Goal: Task Accomplishment & Management: Use online tool/utility

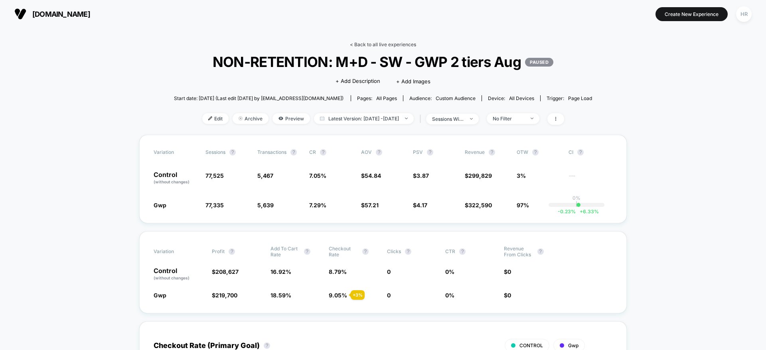
click at [399, 45] on link "< Back to all live experiences" at bounding box center [383, 45] width 66 height 6
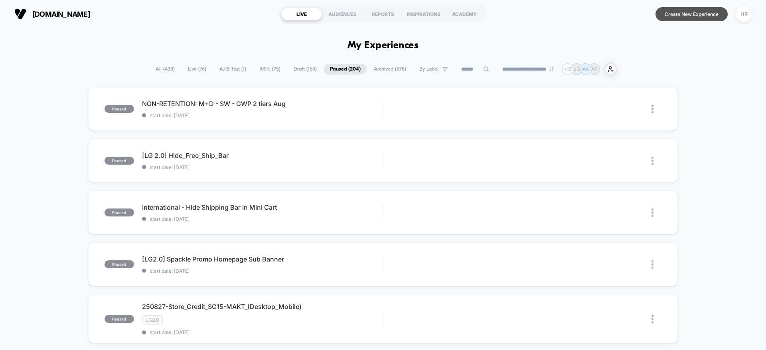
click at [672, 13] on button "Create New Experience" at bounding box center [692, 14] width 72 height 14
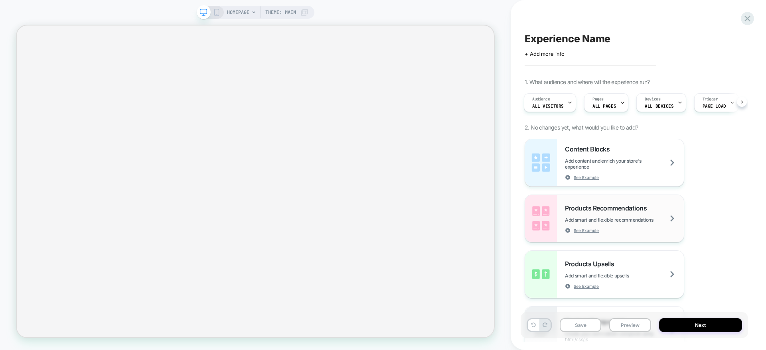
scroll to position [261, 0]
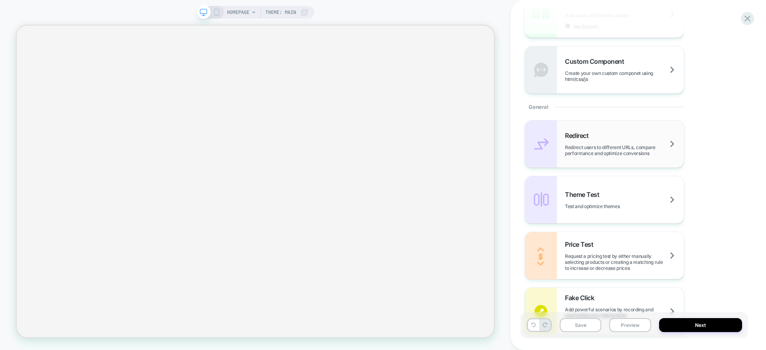
click at [638, 140] on div "Redirect Redirect users to different URLs, compare performance and optimize con…" at bounding box center [624, 144] width 119 height 25
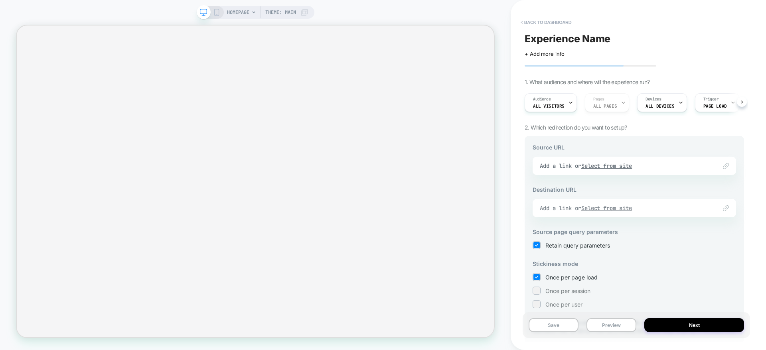
click at [601, 205] on u "Select from site" at bounding box center [606, 208] width 51 height 7
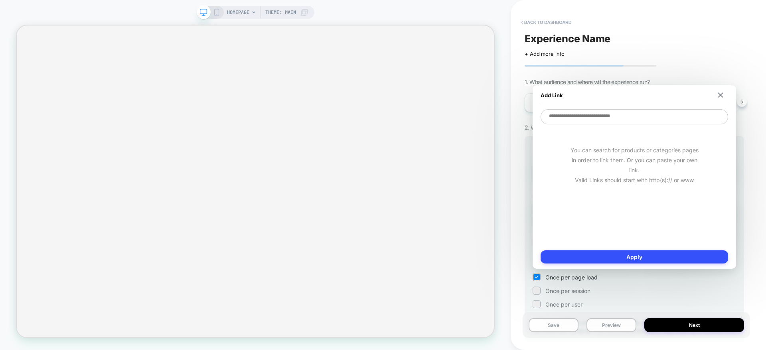
click at [605, 119] on textarea at bounding box center [635, 116] width 188 height 15
paste textarea "**********"
type textarea "**********"
type textarea "*"
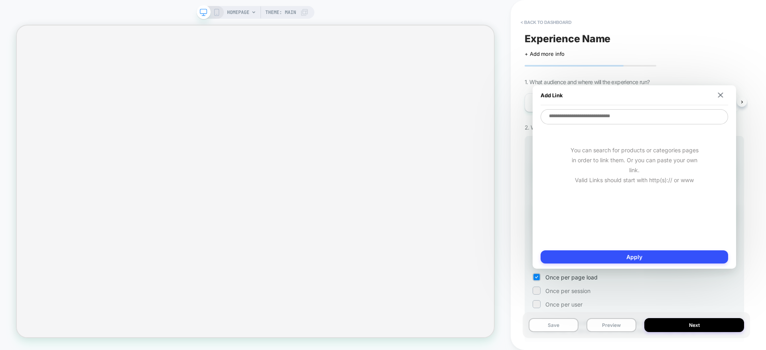
paste textarea "**********"
type textarea "**********"
type textarea "*"
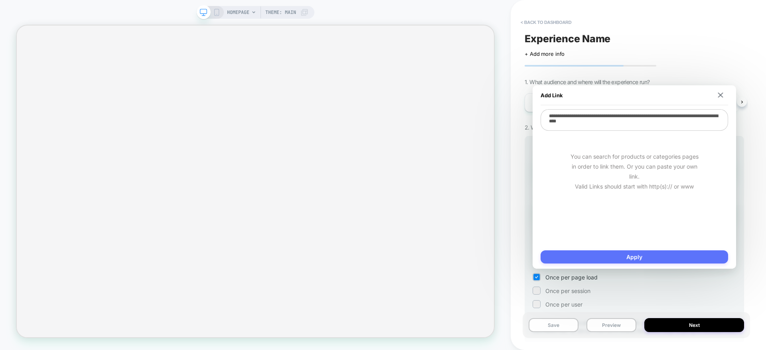
type textarea "**********"
click at [617, 252] on button "Apply" at bounding box center [635, 257] width 188 height 13
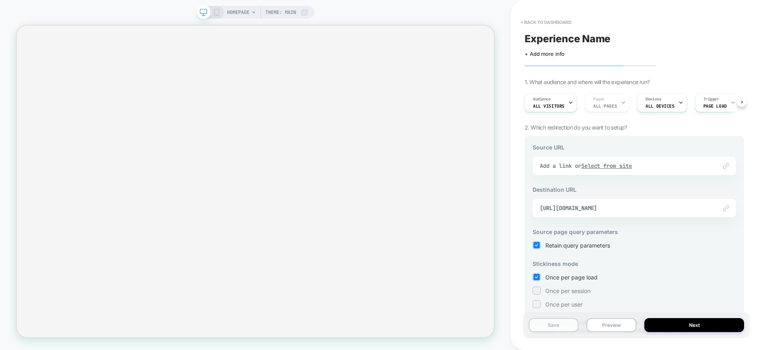
click at [543, 321] on button "Save" at bounding box center [554, 325] width 50 height 14
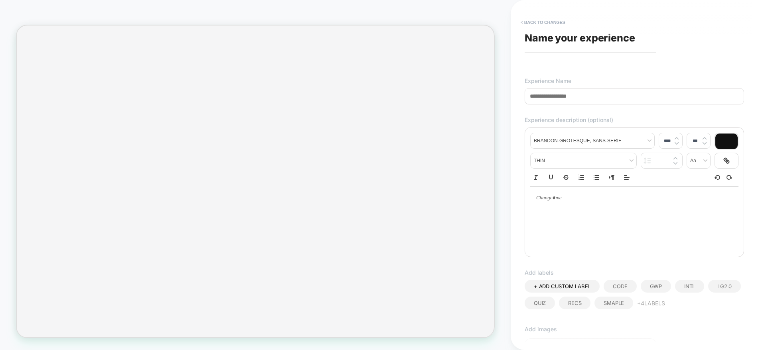
click at [570, 98] on input at bounding box center [634, 96] width 219 height 16
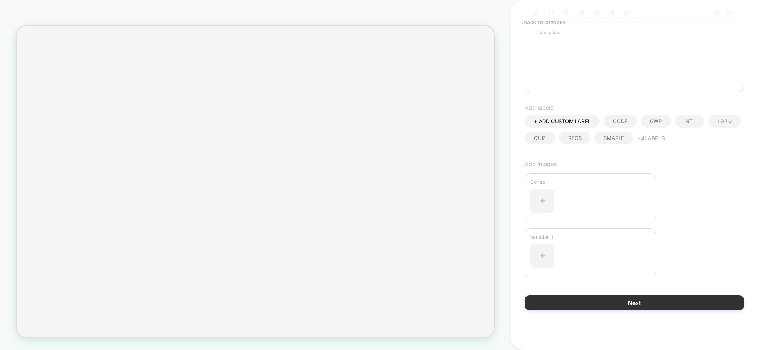
type input "**********"
click at [590, 303] on button "Next" at bounding box center [634, 303] width 219 height 15
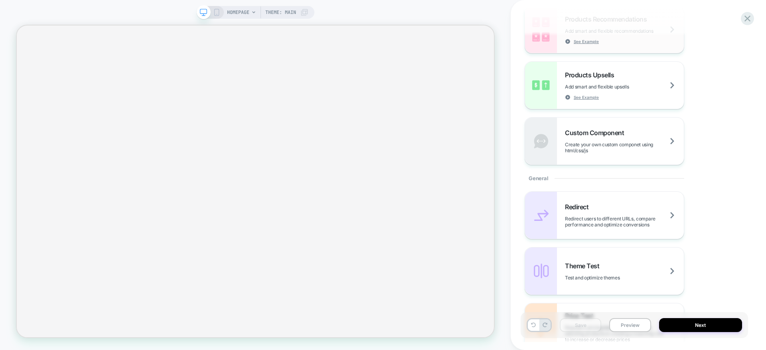
scroll to position [189, 0]
click at [617, 211] on div "Redirect Redirect users to different URLs, compare performance and optimize con…" at bounding box center [624, 216] width 119 height 25
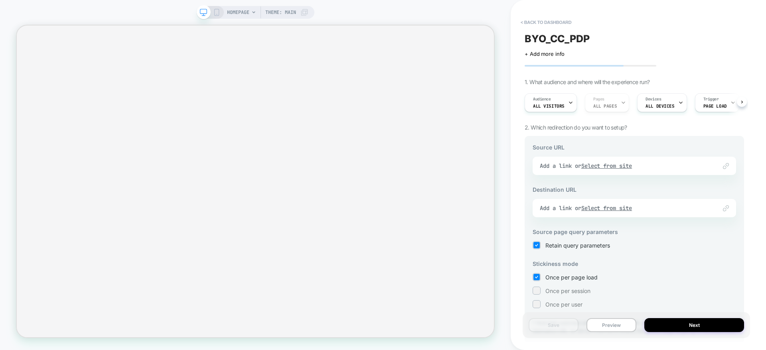
click at [617, 211] on u "Select from site" at bounding box center [606, 208] width 51 height 7
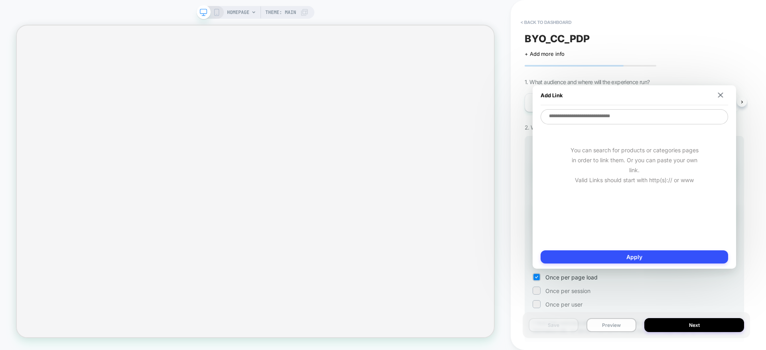
click at [614, 123] on textarea at bounding box center [635, 116] width 188 height 15
paste textarea "**********"
type textarea "*"
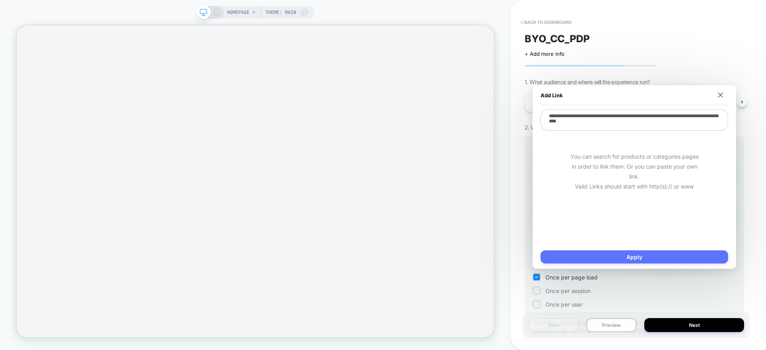
type textarea "**********"
click at [588, 251] on button "Apply" at bounding box center [635, 257] width 188 height 13
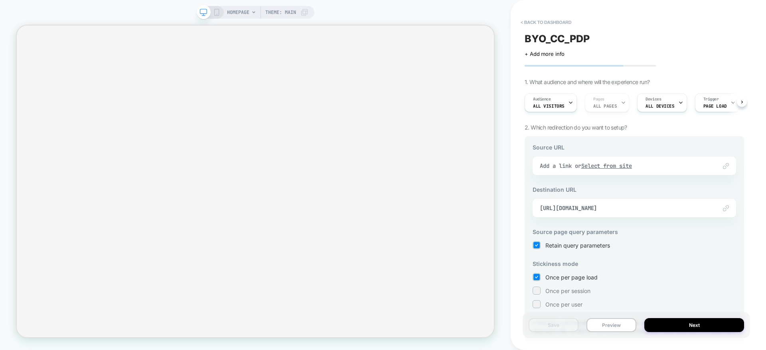
click at [623, 163] on div "Link to Add a link or Select from site" at bounding box center [635, 166] width 204 height 18
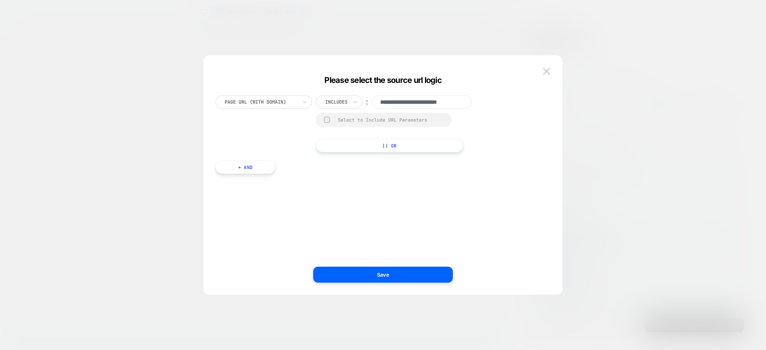
click at [424, 102] on input "**********" at bounding box center [422, 102] width 100 height 14
paste input "**********"
type input "**********"
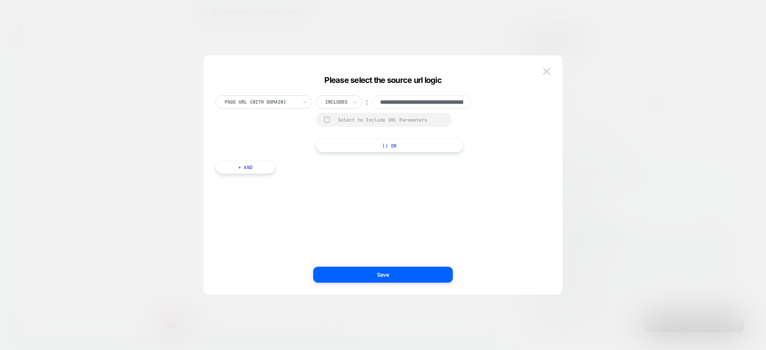
click at [376, 213] on div "**********" at bounding box center [379, 183] width 335 height 200
click at [417, 102] on input "**********" at bounding box center [422, 102] width 100 height 14
click at [362, 275] on button "Save" at bounding box center [383, 275] width 140 height 16
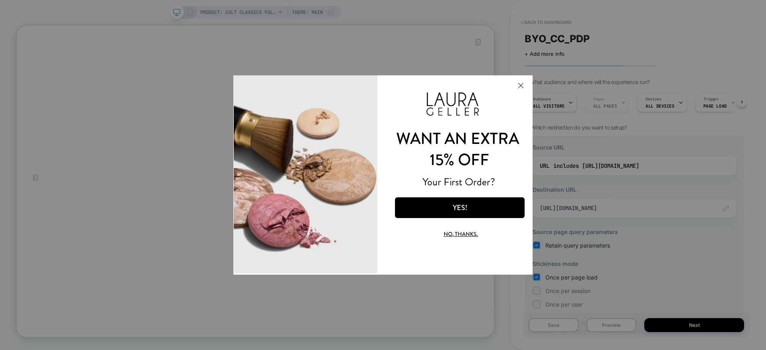
scroll to position [0, 0]
click at [467, 231] on button "No, thanks." at bounding box center [460, 234] width 101 height 19
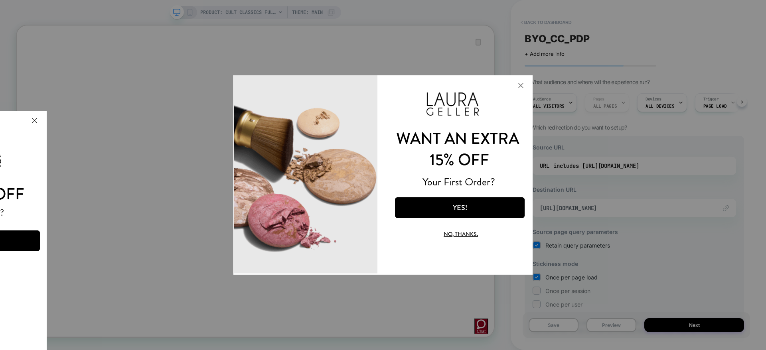
click at [466, 233] on button "No, thanks." at bounding box center [460, 234] width 101 height 19
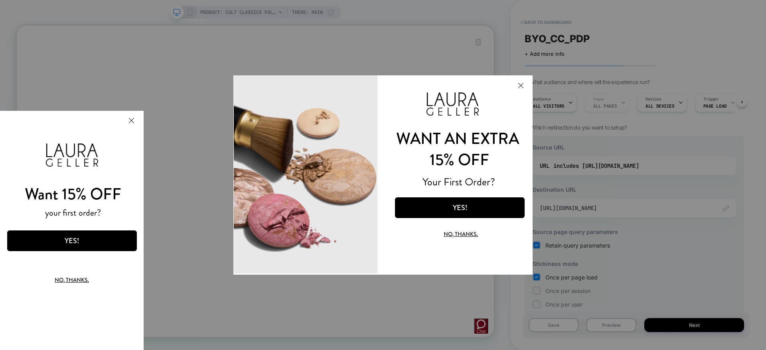
click at [521, 83] on button "Close Modal" at bounding box center [521, 85] width 22 height 19
click at [610, 213] on div at bounding box center [383, 175] width 766 height 350
click at [447, 230] on button "No, thanks." at bounding box center [460, 234] width 101 height 19
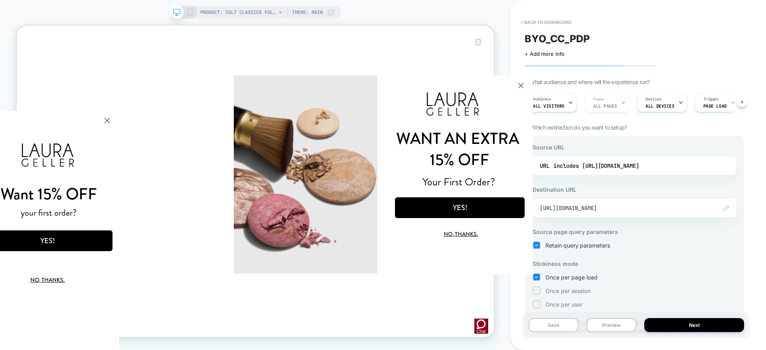
click at [67, 284] on button "No, thanks." at bounding box center [47, 280] width 101 height 19
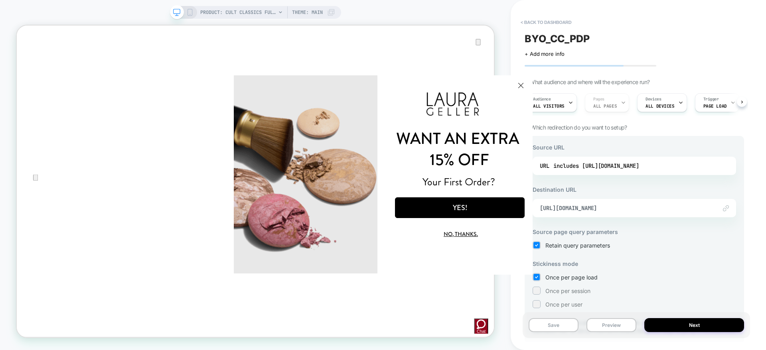
click at [519, 82] on button "Close Modal" at bounding box center [521, 85] width 22 height 19
click at [459, 233] on button "No, thanks." at bounding box center [460, 234] width 101 height 19
click at [561, 325] on button "Save" at bounding box center [554, 325] width 50 height 14
click at [683, 206] on span "[URL][DOMAIN_NAME]" at bounding box center [624, 208] width 169 height 7
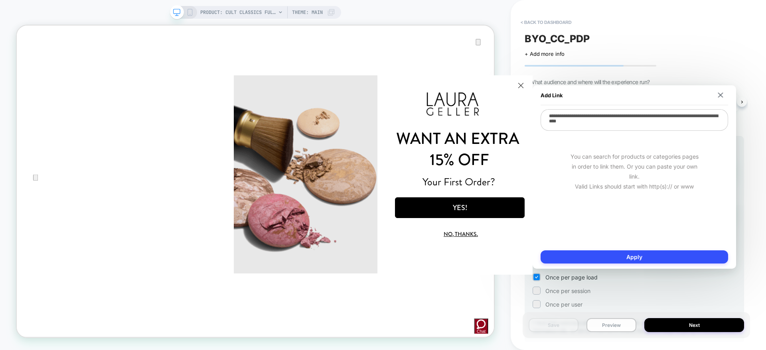
click at [717, 49] on div "Click to edit experience details + Add more info" at bounding box center [634, 51] width 219 height 12
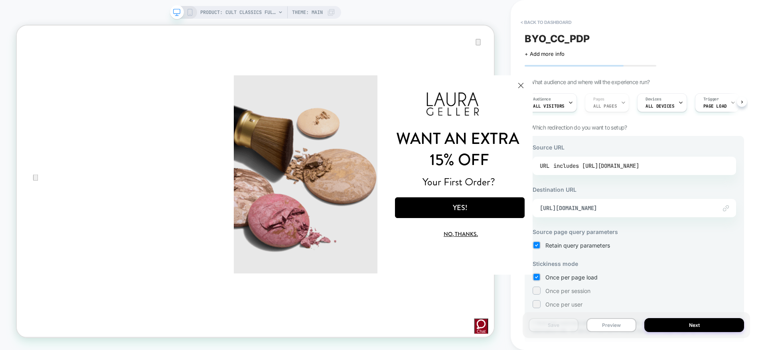
click at [639, 160] on div "includes [URL][DOMAIN_NAME]" at bounding box center [596, 166] width 86 height 12
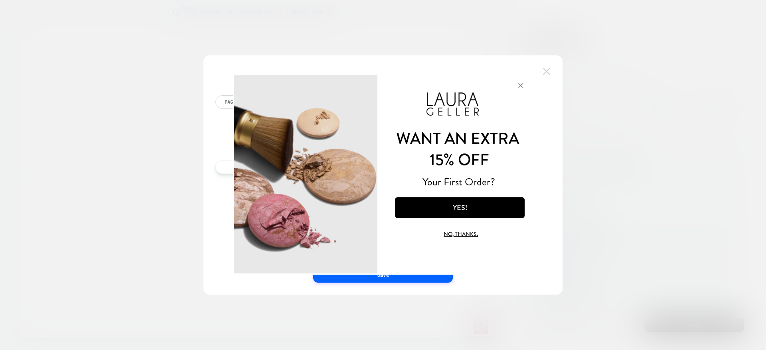
scroll to position [0, 192]
click at [522, 83] on button "Close Modal" at bounding box center [521, 85] width 22 height 19
click at [600, 195] on div at bounding box center [383, 175] width 766 height 350
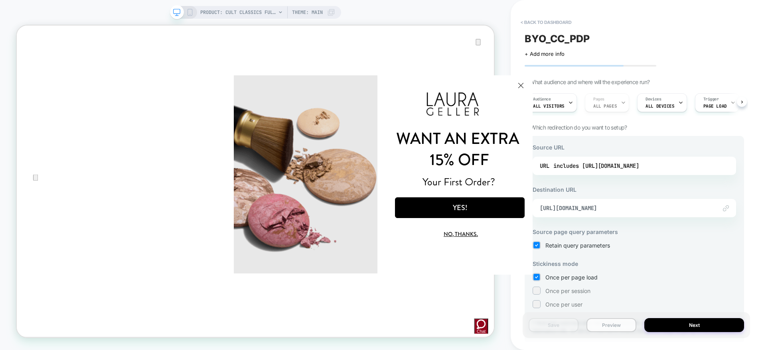
click at [611, 320] on button "Preview" at bounding box center [612, 325] width 50 height 14
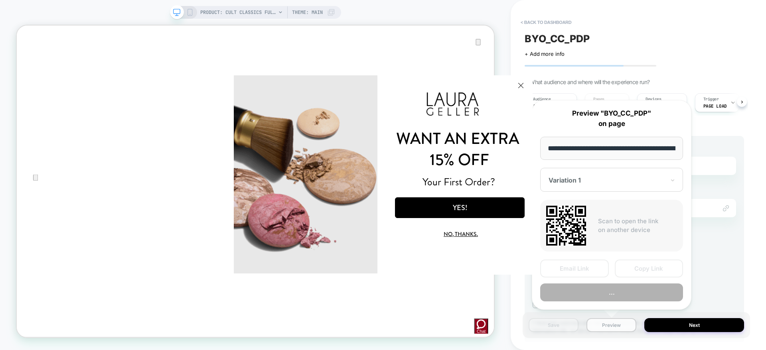
scroll to position [0, 198]
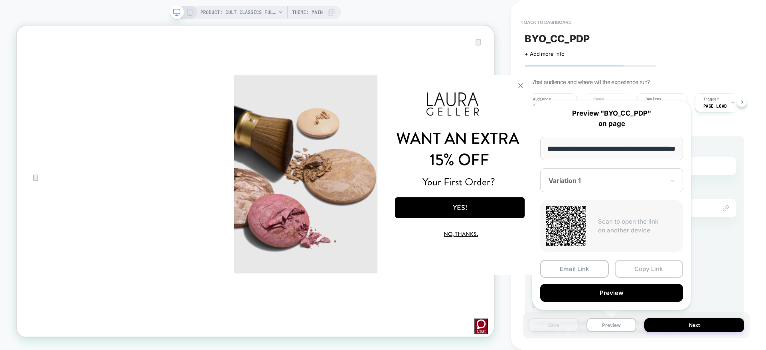
click at [624, 266] on button "Copy Link" at bounding box center [649, 269] width 69 height 18
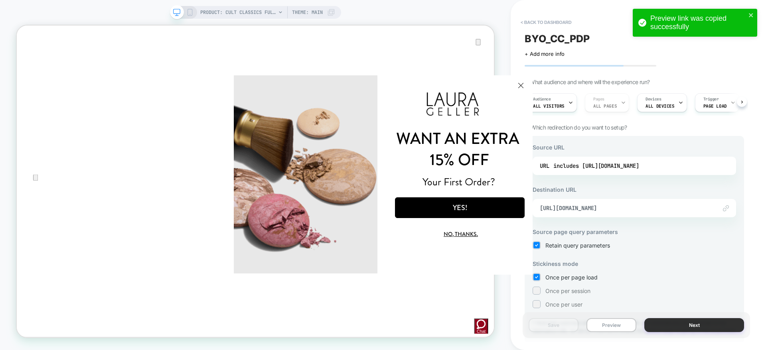
click at [684, 324] on button "Next" at bounding box center [694, 325] width 100 height 14
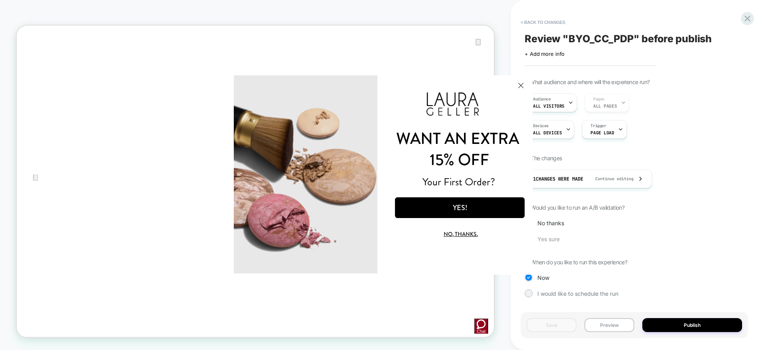
click at [557, 239] on span "Yes sure" at bounding box center [549, 239] width 22 height 7
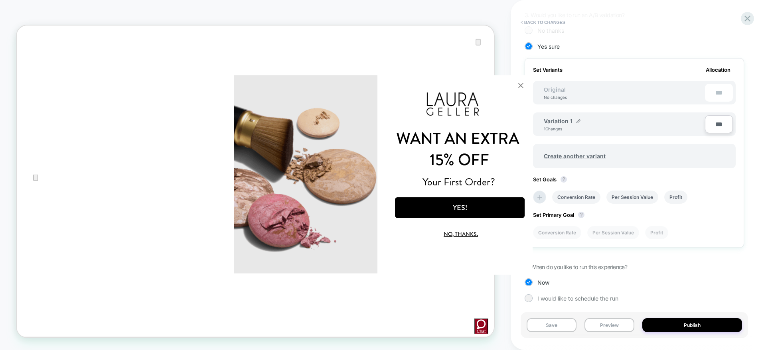
scroll to position [197, 0]
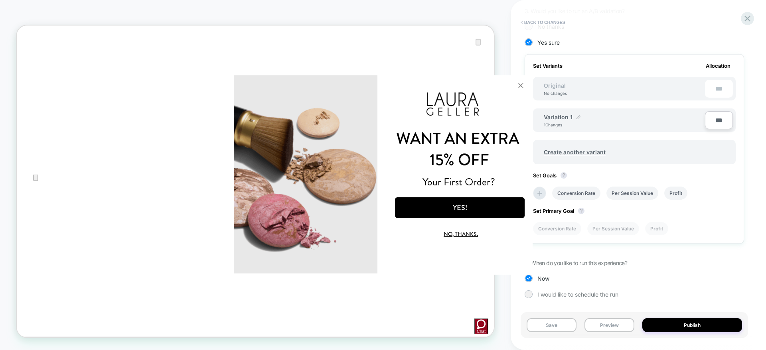
click at [578, 119] on div at bounding box center [579, 117] width 4 height 5
click at [578, 119] on input "**********" at bounding box center [573, 121] width 58 height 16
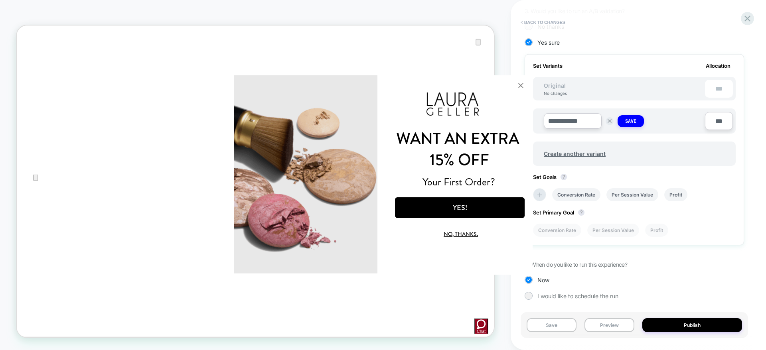
click at [578, 119] on input "**********" at bounding box center [573, 121] width 58 height 16
type input "****"
click at [635, 122] on strong "Save" at bounding box center [630, 121] width 11 height 6
click at [540, 193] on icon at bounding box center [540, 193] width 5 height 5
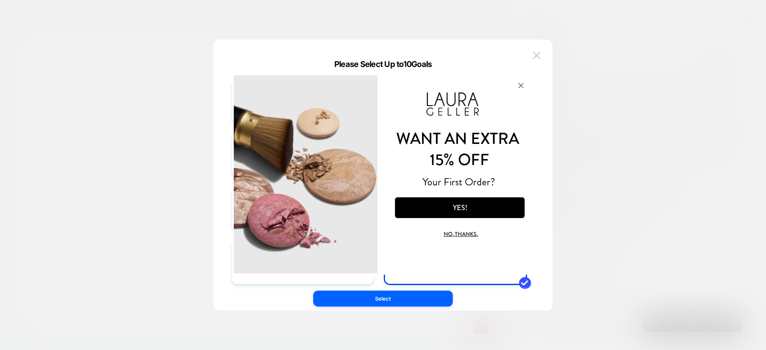
click at [522, 84] on button "Close Modal" at bounding box center [521, 85] width 22 height 19
click at [540, 56] on button at bounding box center [537, 55] width 12 height 12
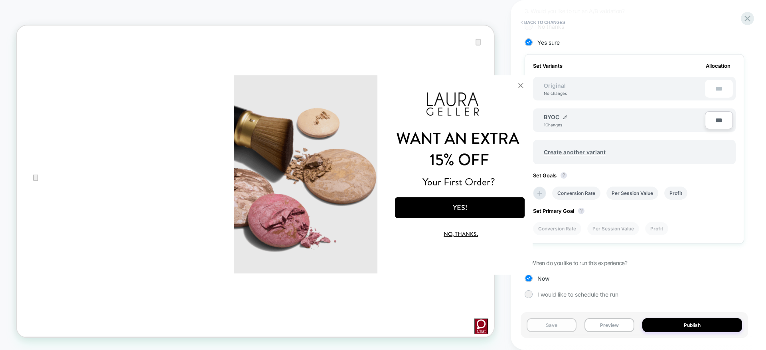
click at [558, 325] on button "Save" at bounding box center [552, 325] width 50 height 14
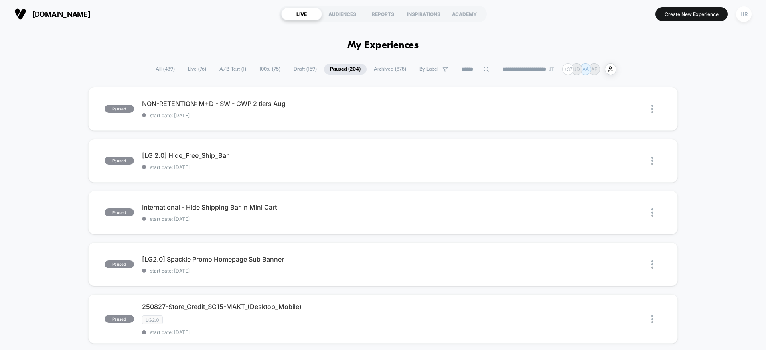
click at [293, 65] on span "Draft ( 159 )" at bounding box center [305, 69] width 35 height 11
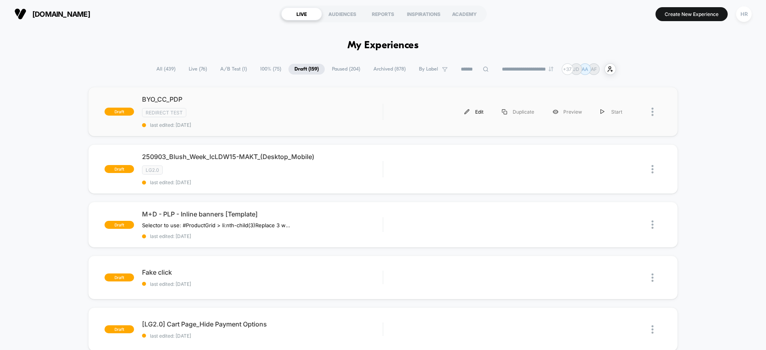
click at [475, 111] on div "Edit" at bounding box center [474, 112] width 38 height 18
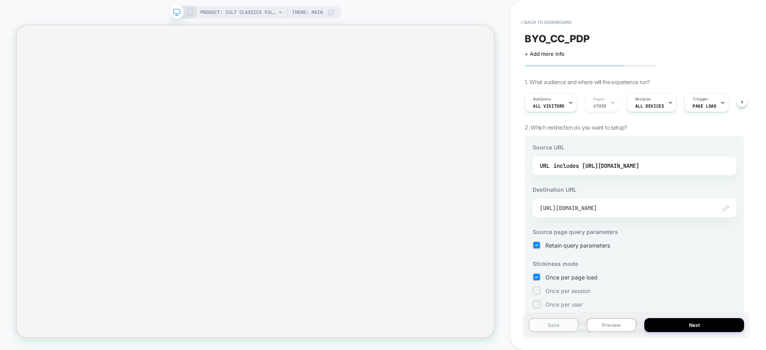
click at [569, 328] on button "Save" at bounding box center [554, 325] width 50 height 14
click at [639, 166] on div "includes [URL][DOMAIN_NAME]" at bounding box center [596, 166] width 86 height 12
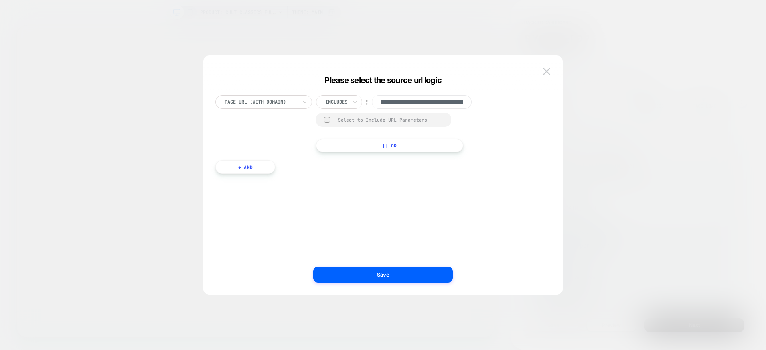
scroll to position [0, 192]
click at [752, 188] on div at bounding box center [383, 175] width 766 height 350
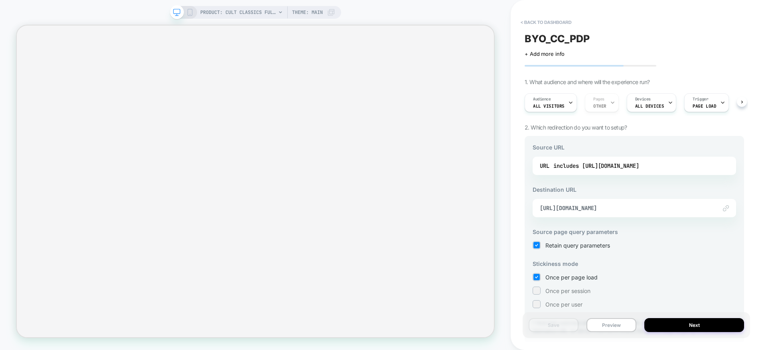
click at [651, 212] on div "Link to https://www.laurageller.com/products/cult-classics-full-face-kit-6-pc-b…" at bounding box center [635, 208] width 204 height 18
click at [651, 210] on span "[URL][DOMAIN_NAME]" at bounding box center [624, 208] width 169 height 7
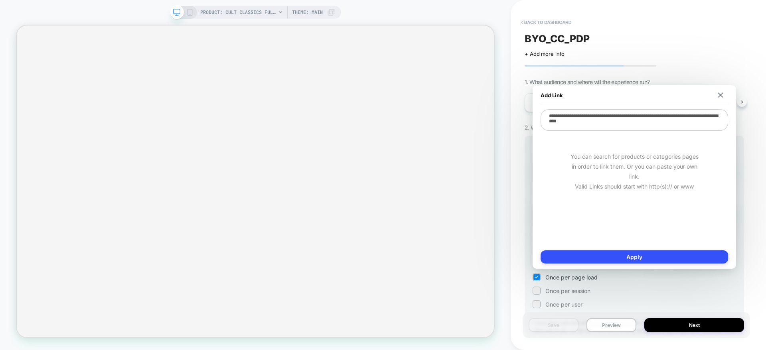
click at [742, 194] on div "Source URL URL includes https://www.laurageller.com/products/makeup-foundation-…" at bounding box center [634, 240] width 219 height 208
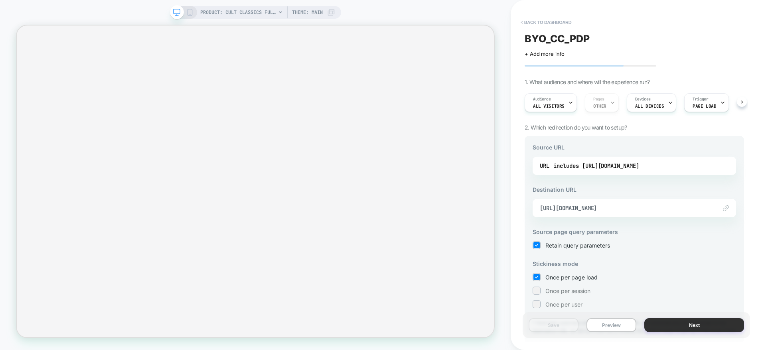
click at [674, 318] on button "Next" at bounding box center [694, 325] width 100 height 14
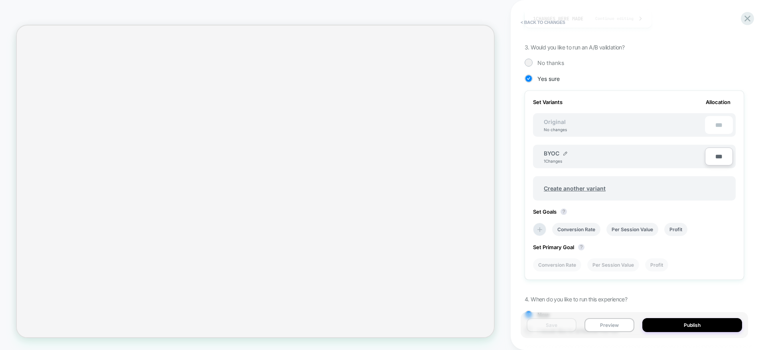
scroll to position [197, 0]
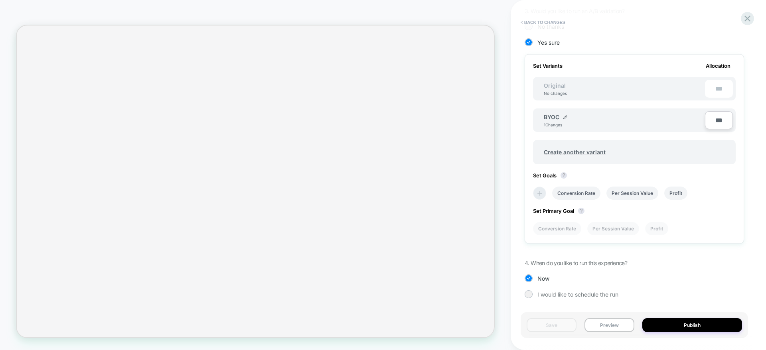
click at [536, 193] on icon at bounding box center [540, 194] width 8 height 8
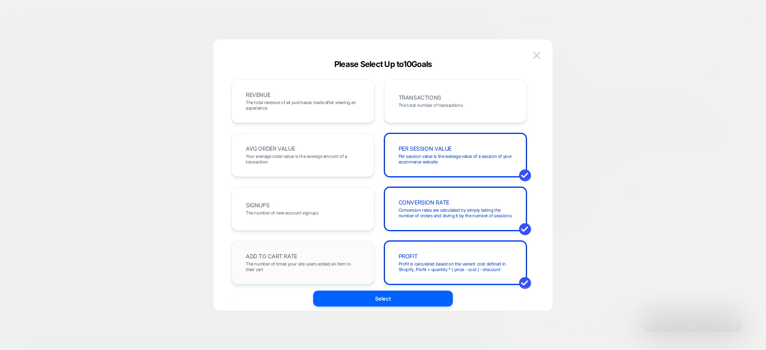
click at [313, 266] on span "The number of times your site users added an item to their cart" at bounding box center [303, 266] width 114 height 11
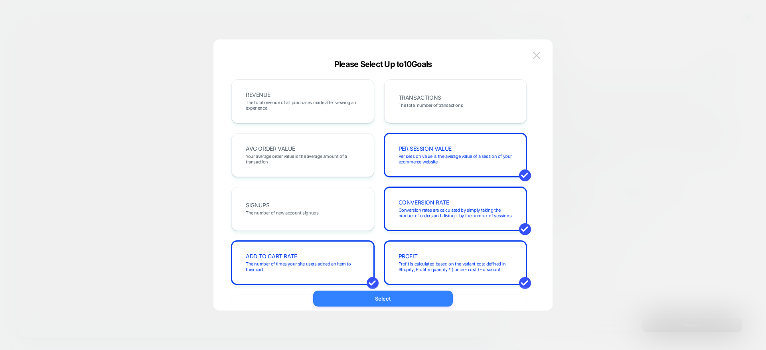
click at [405, 301] on button "Select" at bounding box center [383, 299] width 140 height 16
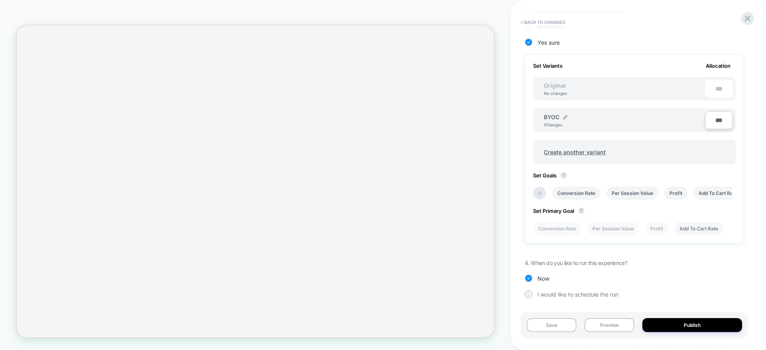
click at [684, 228] on li "Add To Cart Rate" at bounding box center [698, 228] width 49 height 13
click at [558, 321] on button "Save" at bounding box center [552, 325] width 50 height 14
click at [663, 328] on button "Publish" at bounding box center [692, 325] width 100 height 14
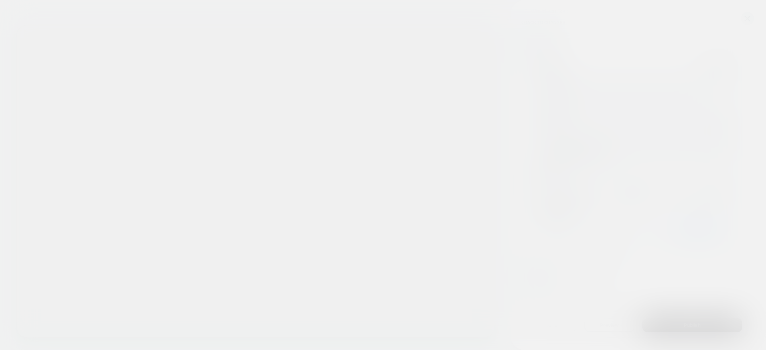
scroll to position [136, 0]
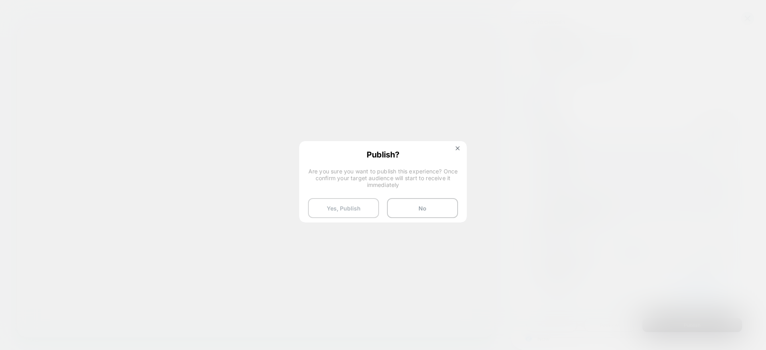
click at [336, 208] on button "Yes, Publish" at bounding box center [343, 208] width 71 height 20
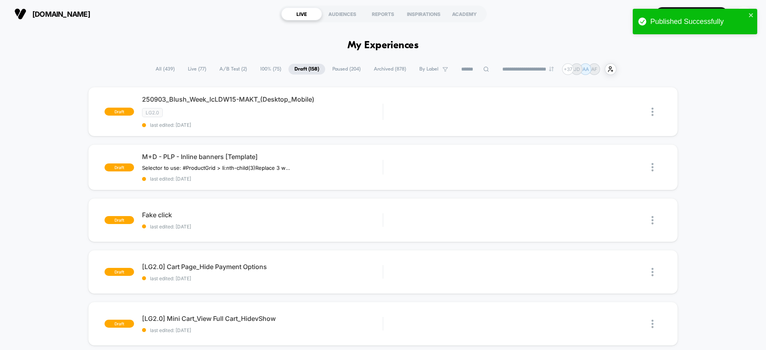
click at [224, 72] on span "A/B Test ( 2 )" at bounding box center [233, 69] width 40 height 11
